Goal: Task Accomplishment & Management: Use online tool/utility

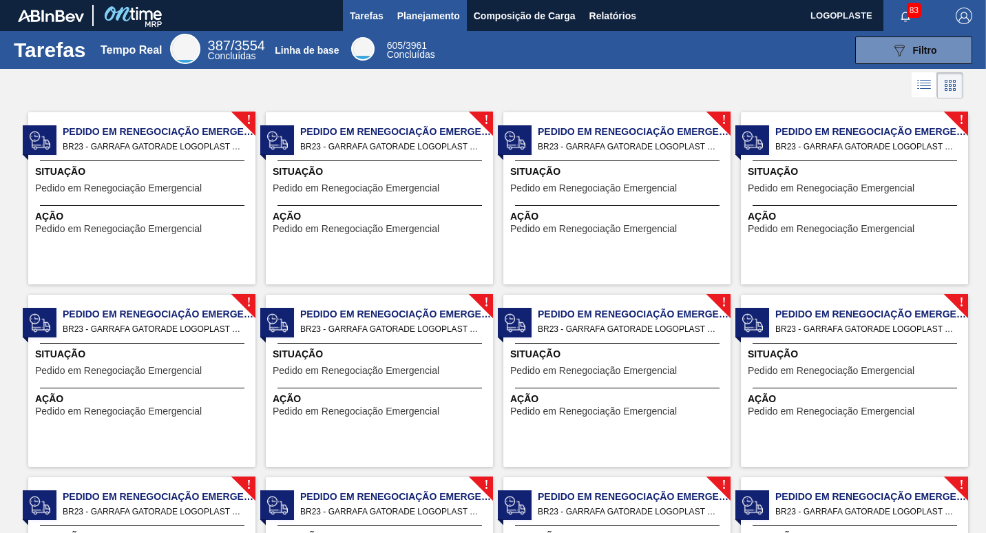
click at [437, 9] on span "Planejamento" at bounding box center [428, 16] width 63 height 17
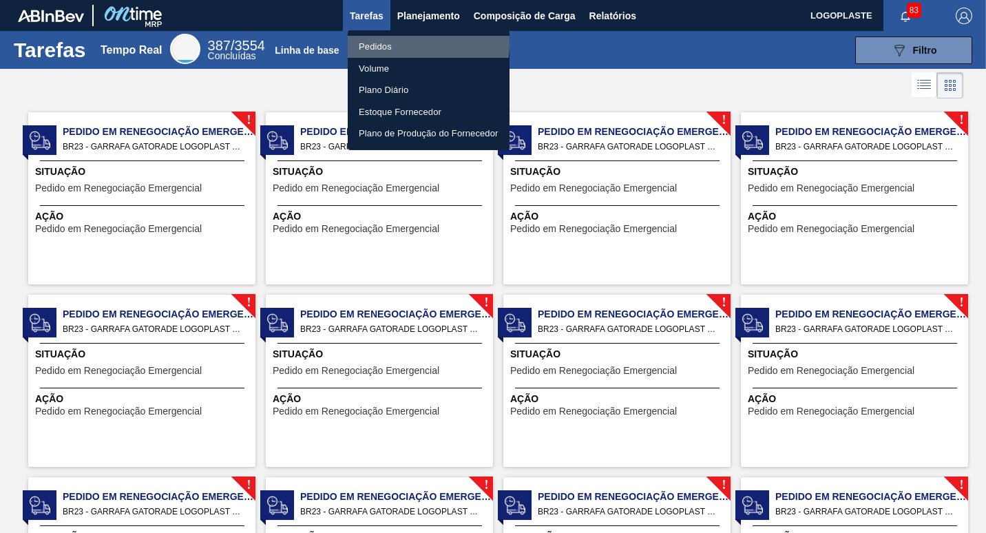
click at [387, 43] on li "Pedidos" at bounding box center [429, 47] width 162 height 22
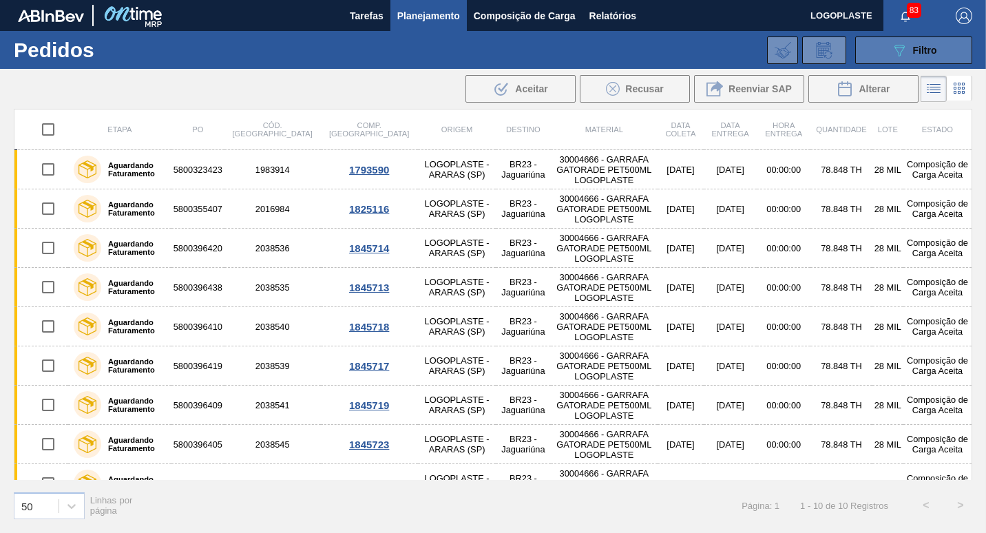
click at [916, 52] on span "Filtro" at bounding box center [925, 50] width 24 height 11
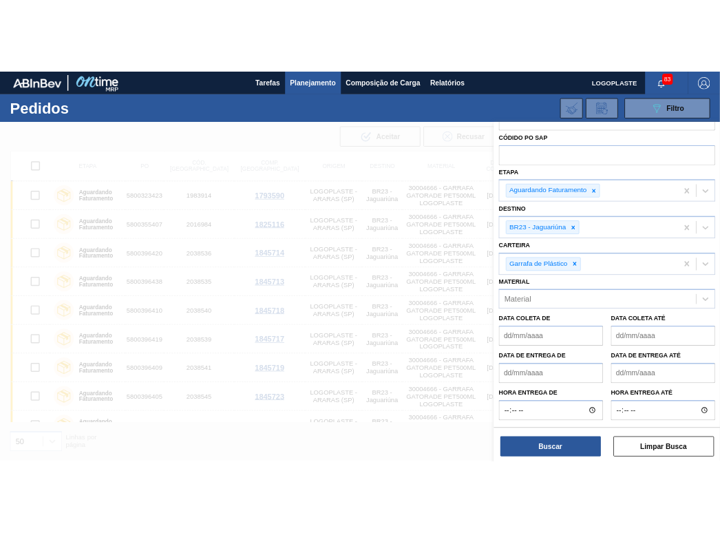
scroll to position [66, 0]
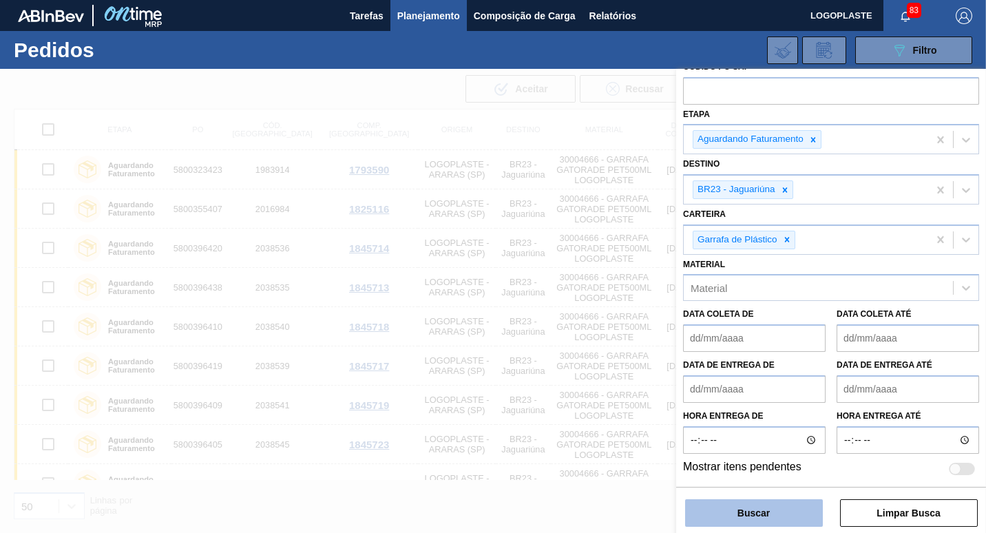
click at [758, 508] on button "Buscar" at bounding box center [754, 513] width 138 height 28
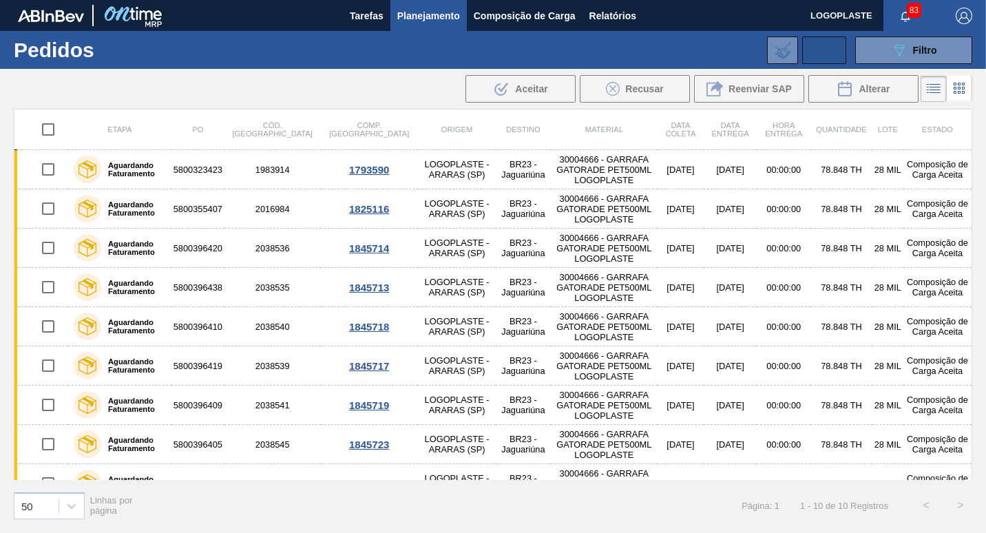
click at [822, 45] on icon at bounding box center [824, 50] width 22 height 17
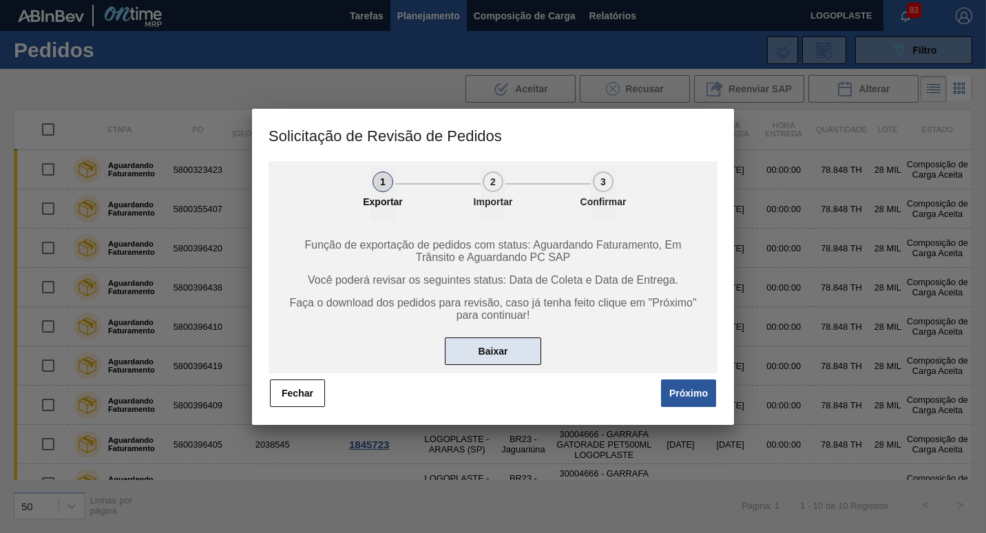
click at [497, 350] on button "Baixar" at bounding box center [493, 351] width 96 height 28
